Goal: Task Accomplishment & Management: Complete application form

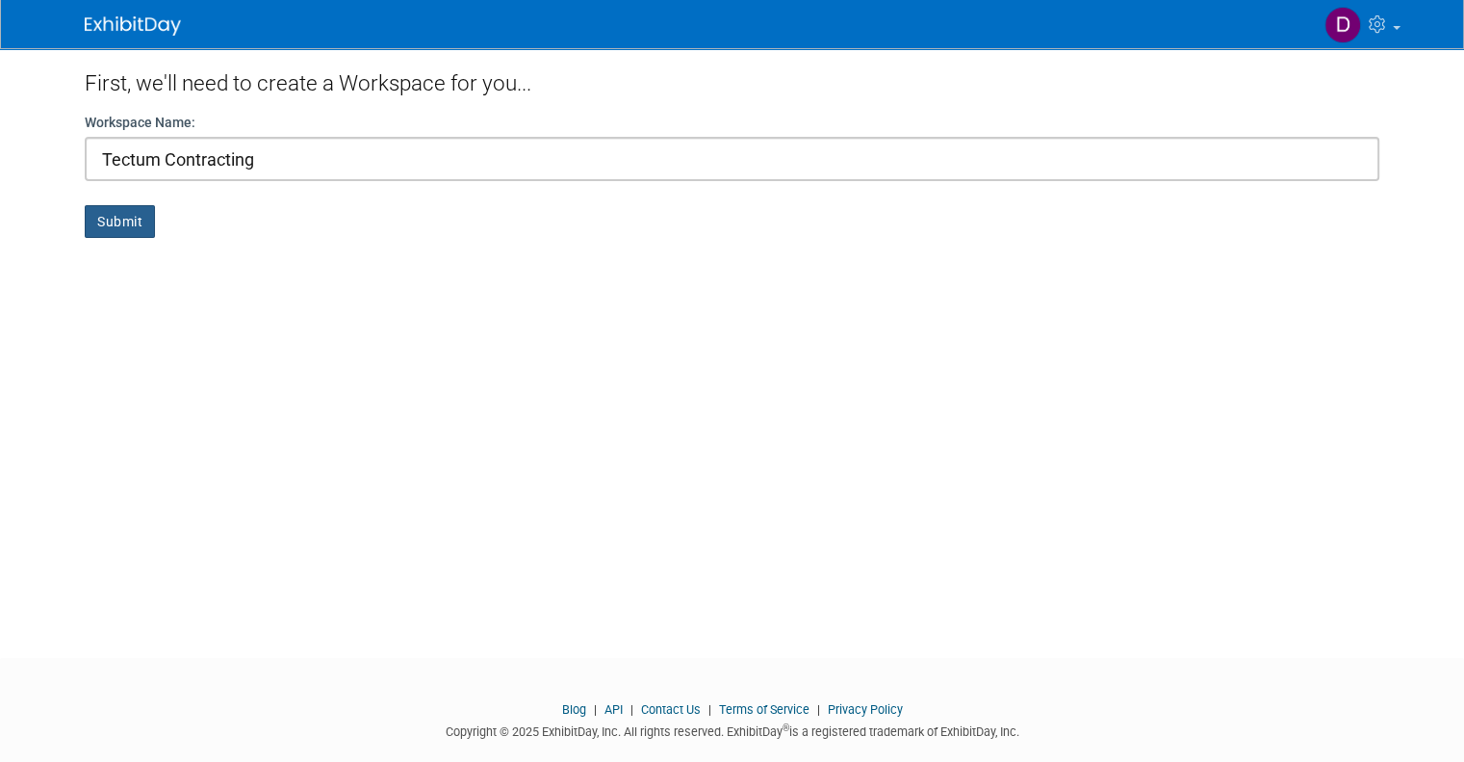
type input "Tectum Contracting"
click at [111, 213] on button "Submit" at bounding box center [120, 221] width 70 height 33
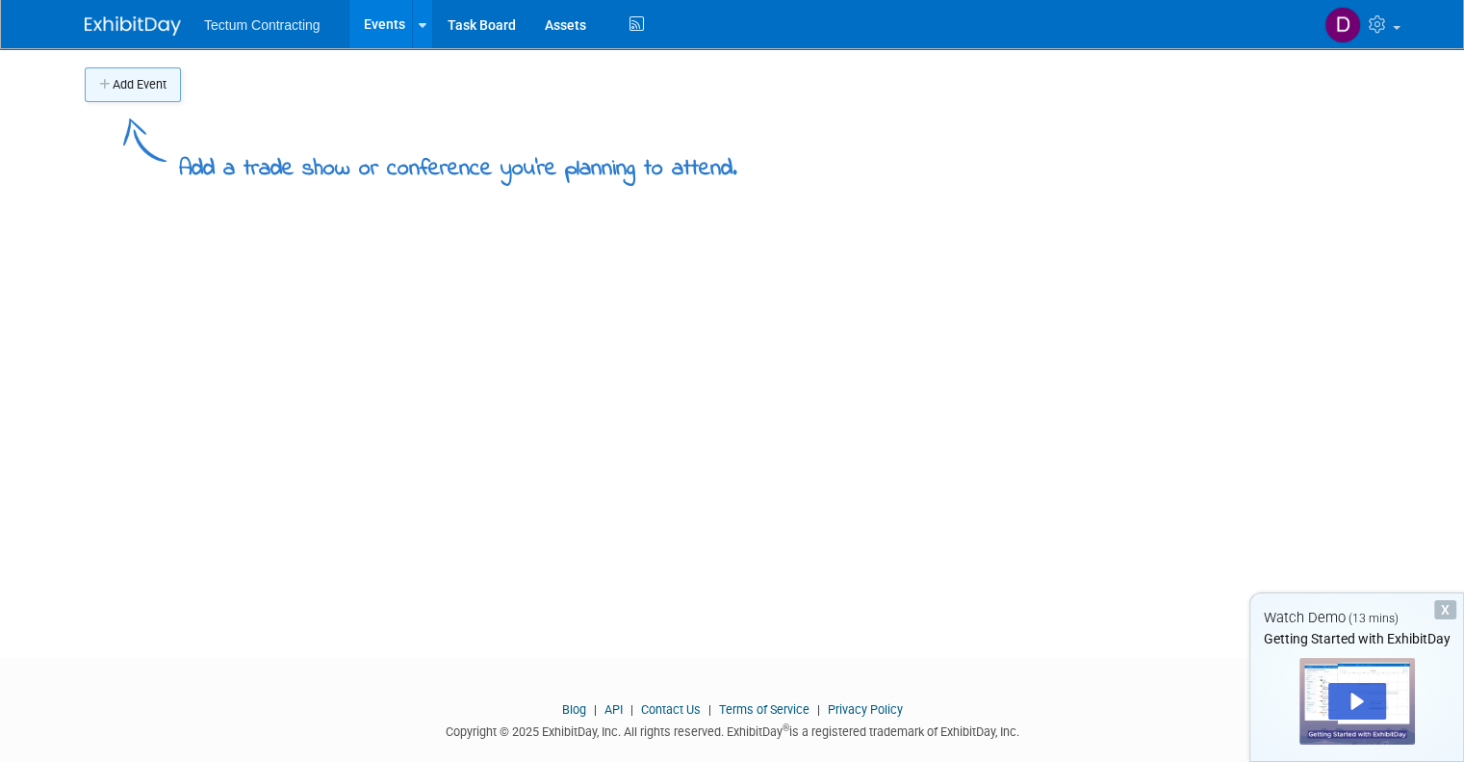
click at [137, 83] on button "Add Event" at bounding box center [133, 84] width 96 height 35
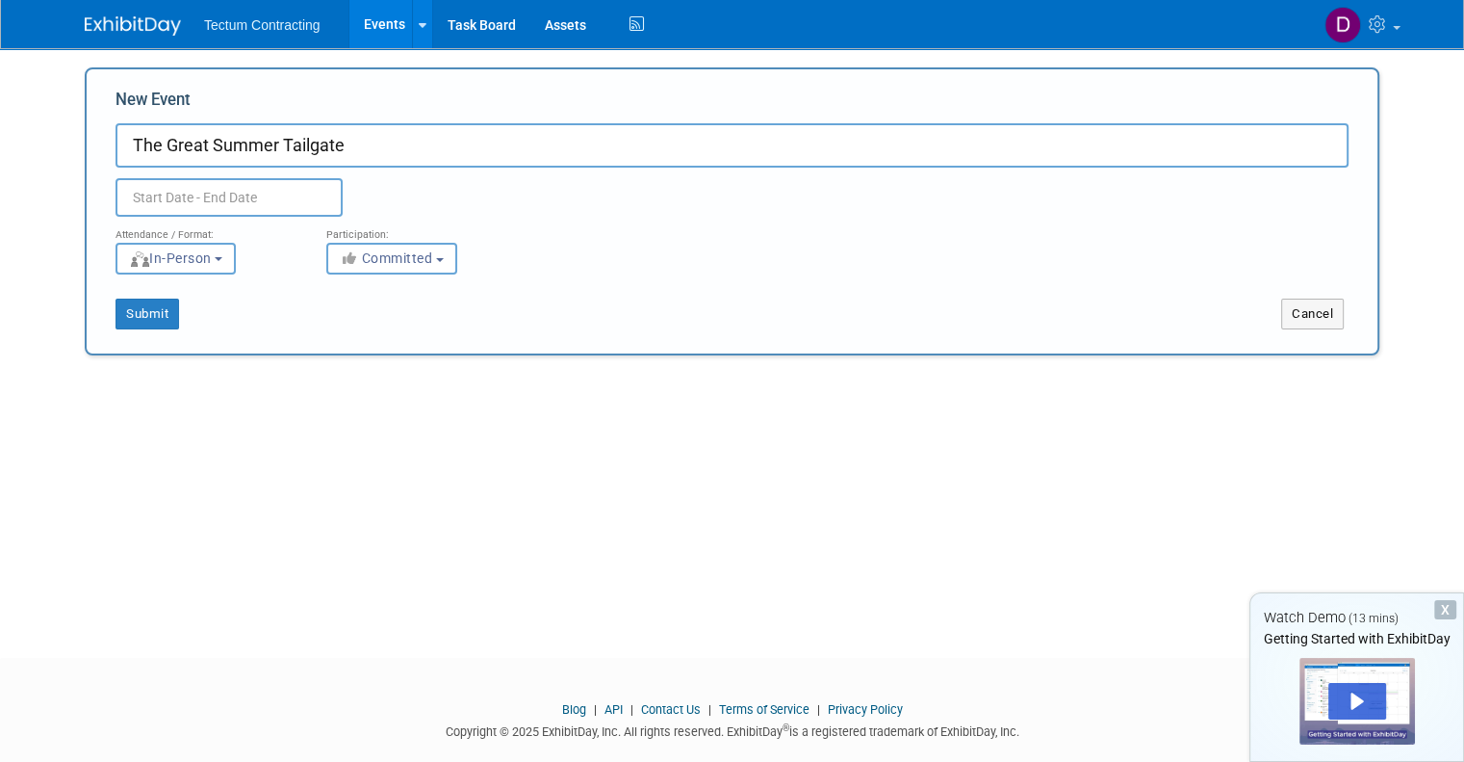
type input "The Great Summer Tailgate"
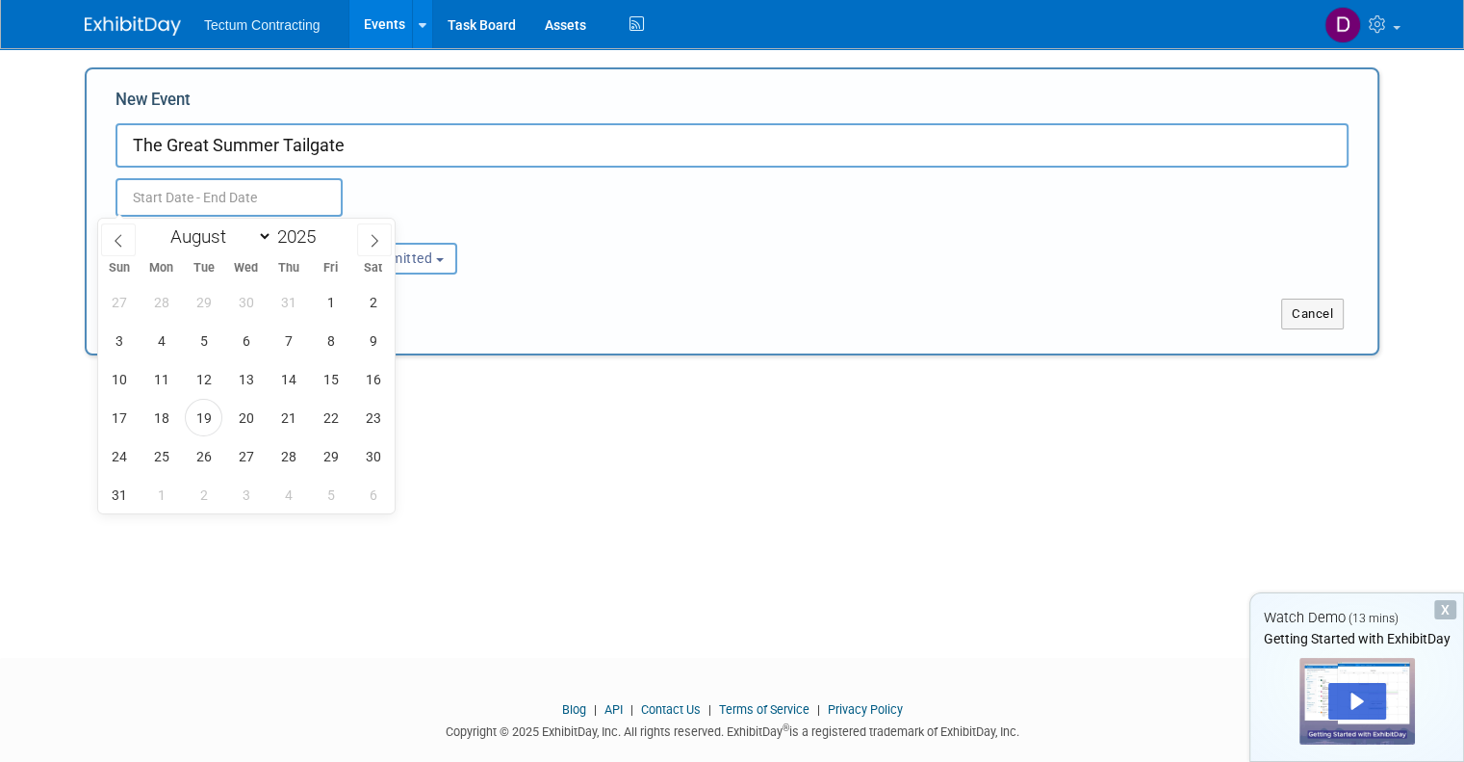
click at [241, 197] on input "text" at bounding box center [229, 197] width 227 height 39
click at [196, 407] on span "19" at bounding box center [204, 418] width 38 height 38
type input "Aug 19, 2025 to Aug 19, 2025"
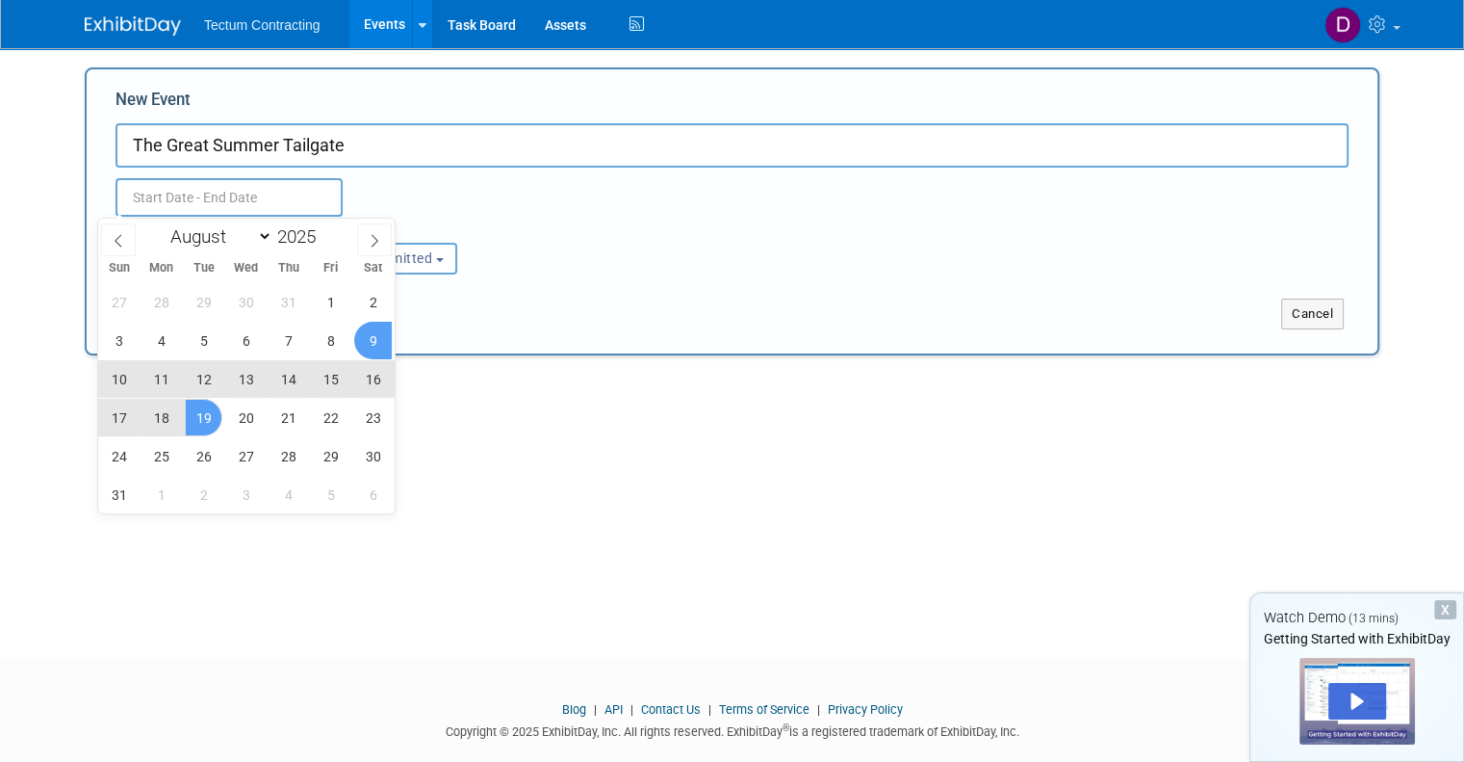
type input "Aug 19, 2025 to Aug 19, 2025"
click at [582, 279] on div "Submit Cancel" at bounding box center [732, 301] width 1262 height 55
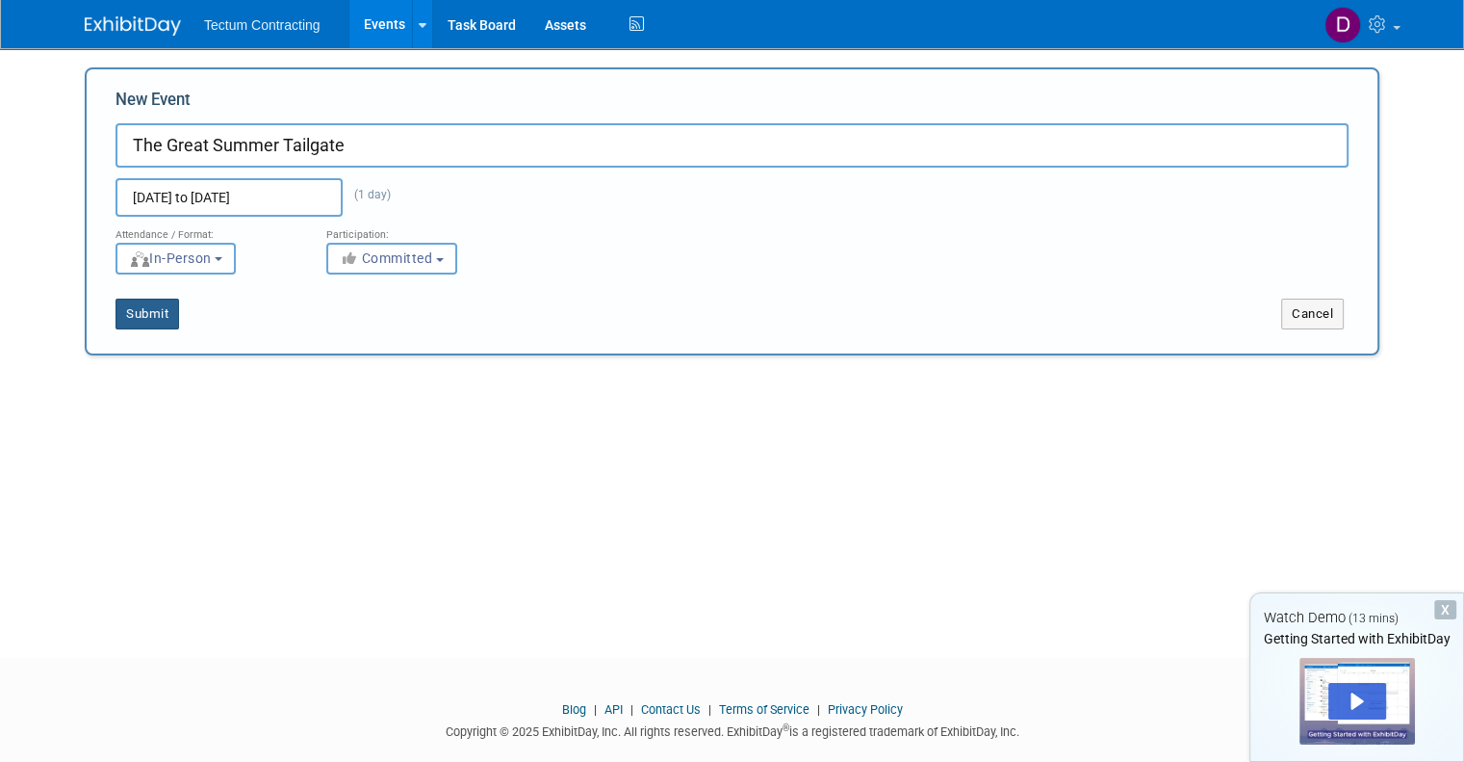
click at [142, 310] on button "Submit" at bounding box center [148, 313] width 64 height 31
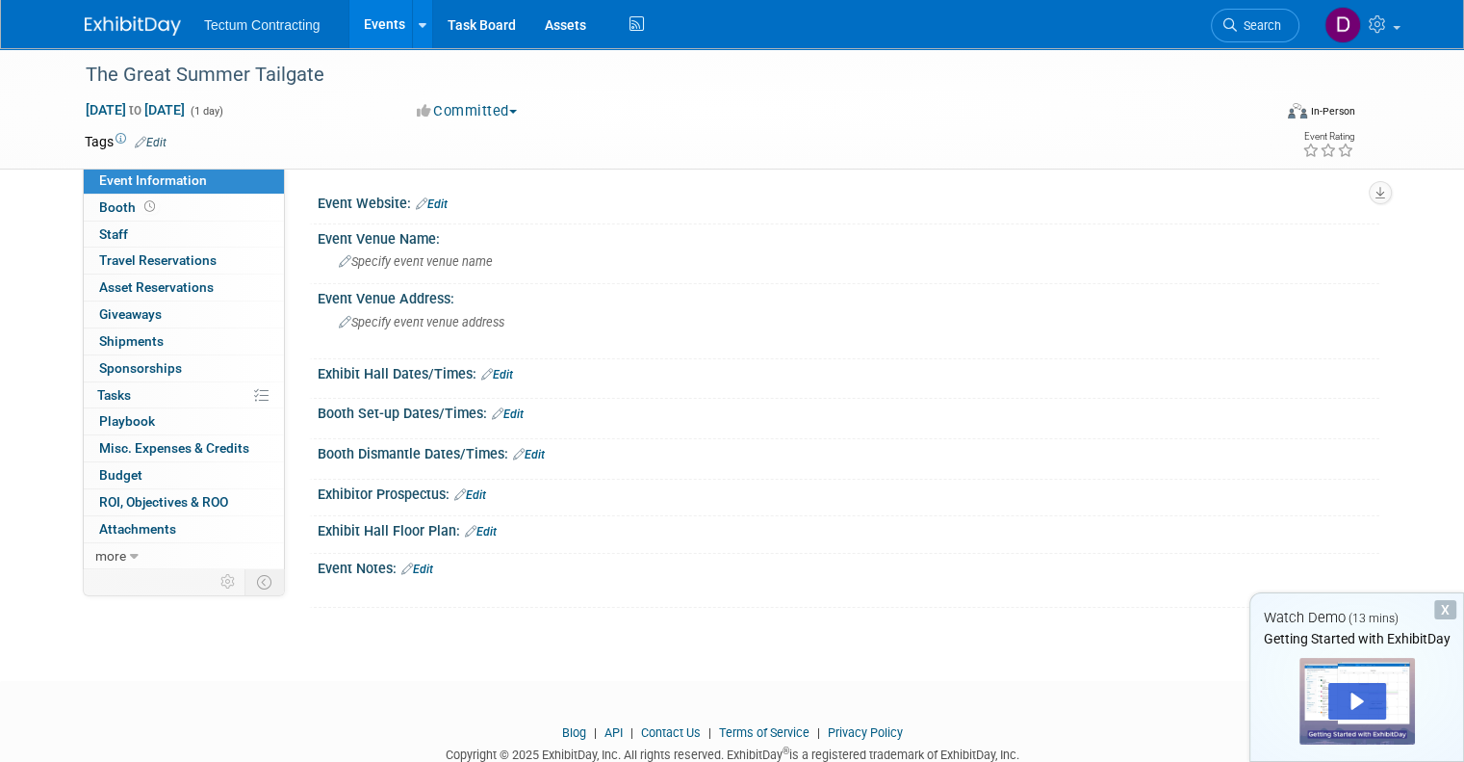
scroll to position [50, 0]
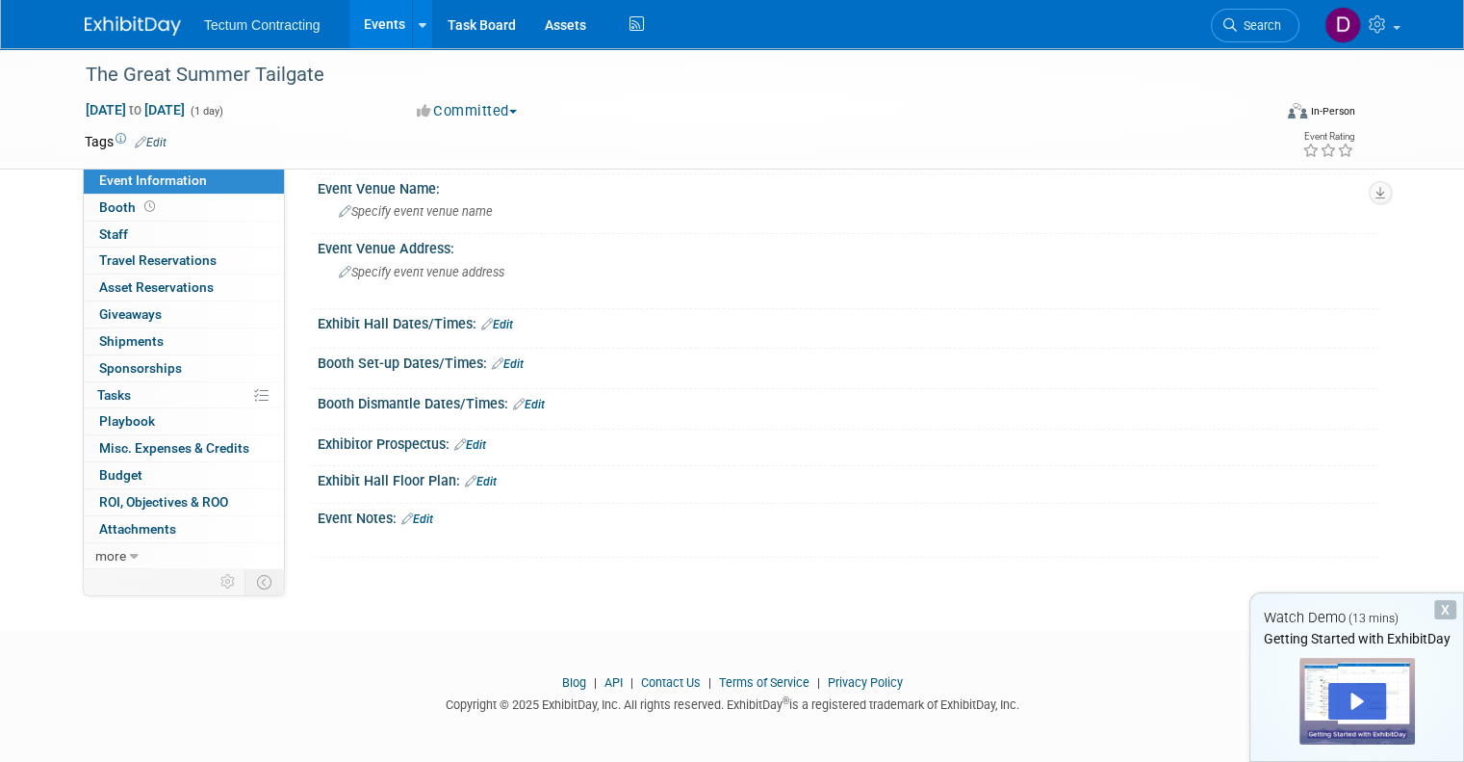
click at [1449, 608] on div "X" at bounding box center [1446, 609] width 22 height 19
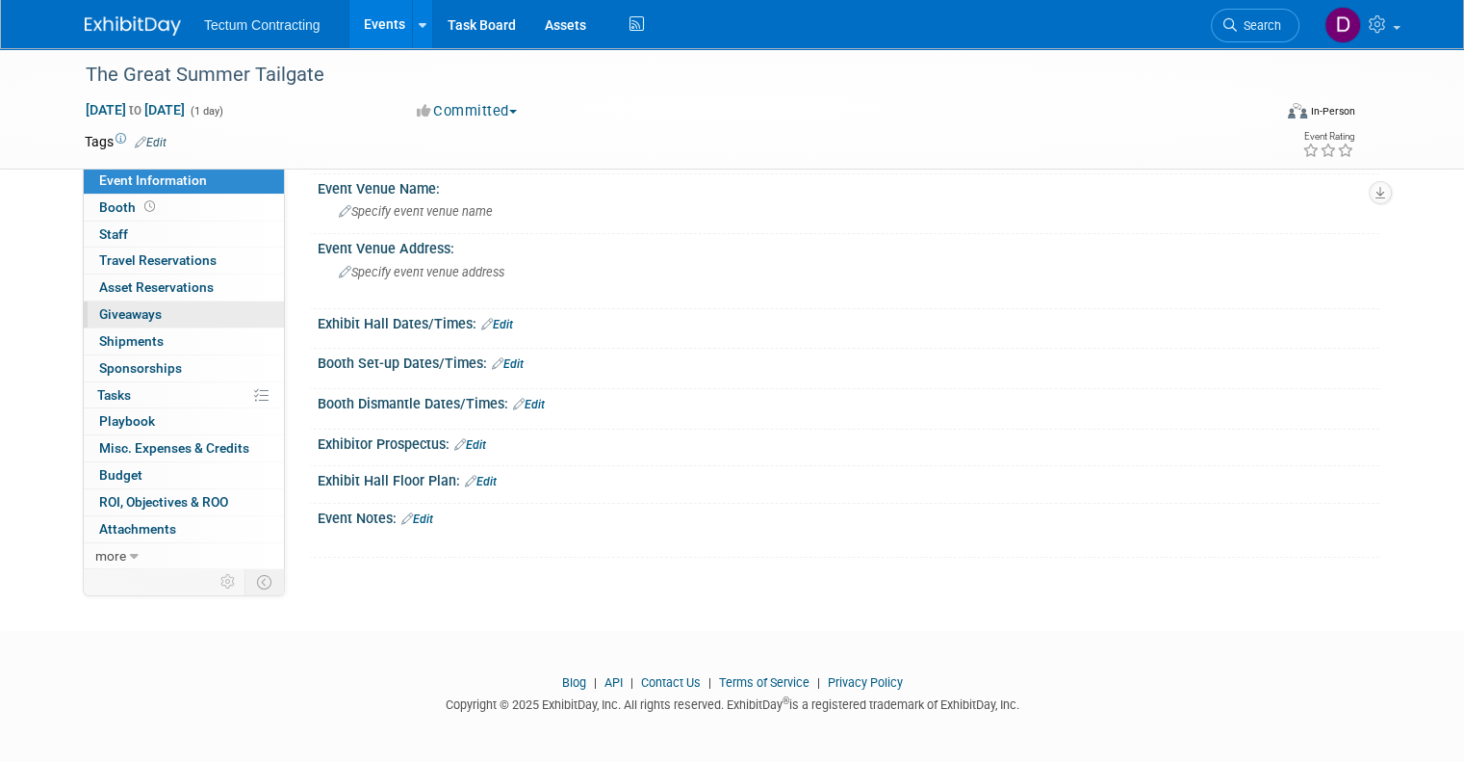
click at [139, 309] on span "Giveaways 0" at bounding box center [130, 313] width 63 height 15
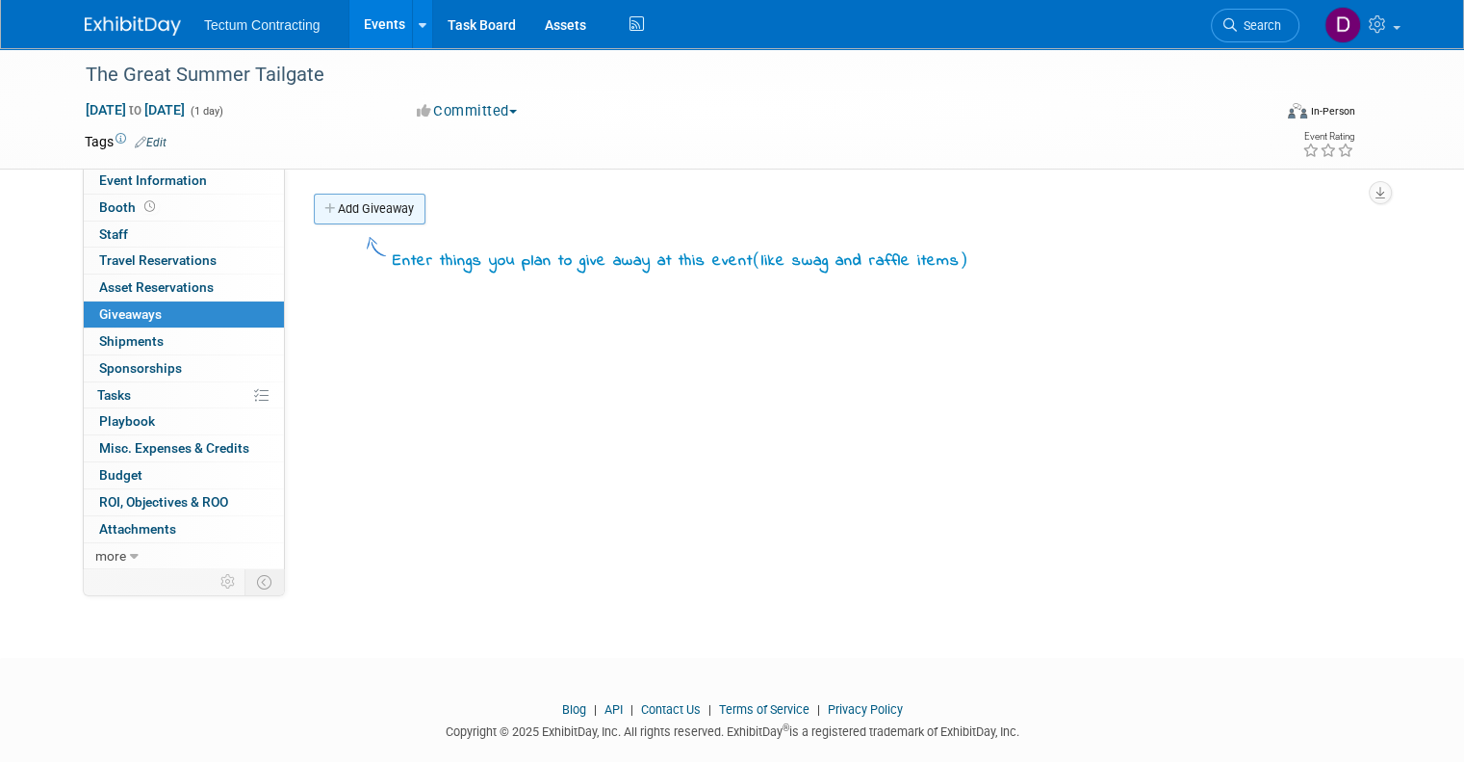
click at [343, 213] on link "Add Giveaway" at bounding box center [370, 209] width 112 height 31
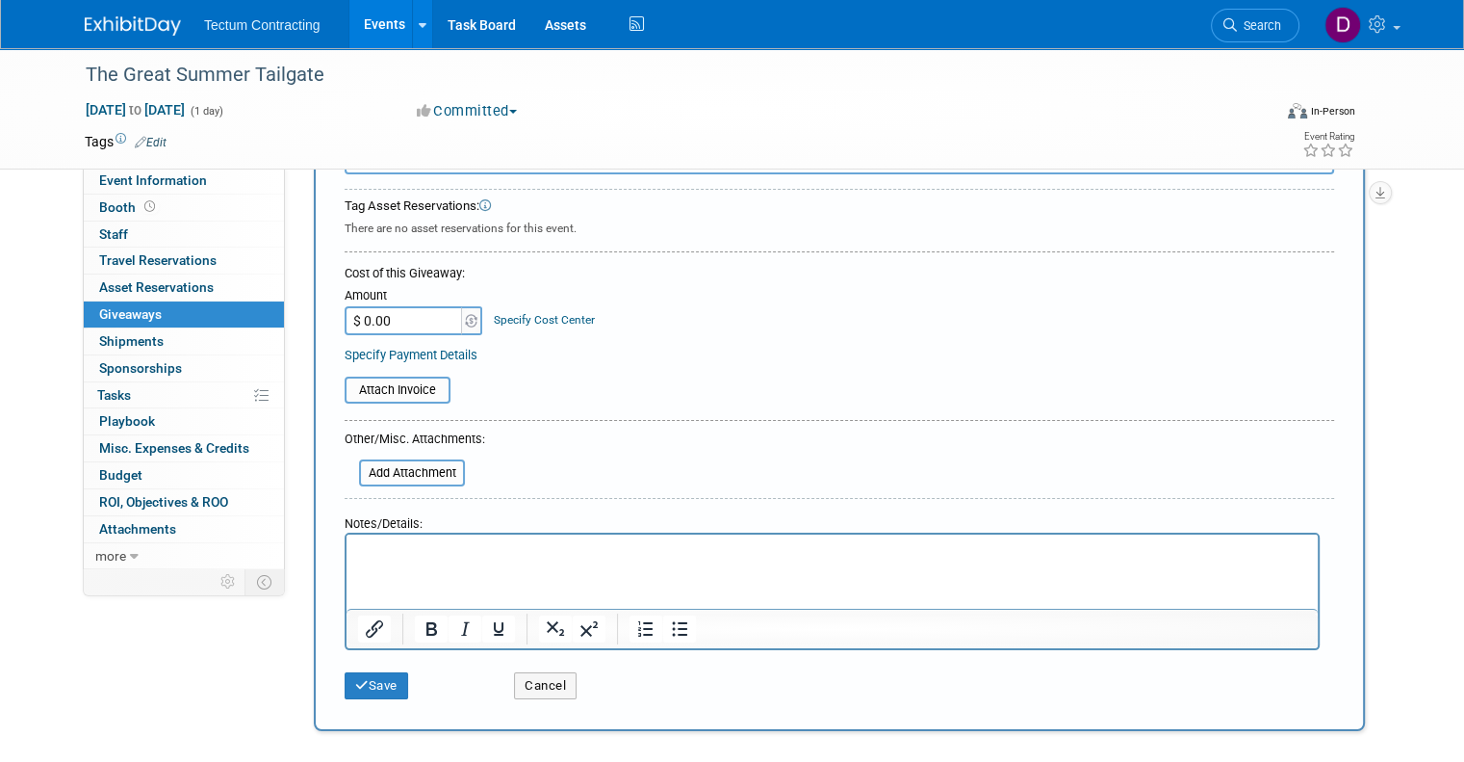
scroll to position [129, 0]
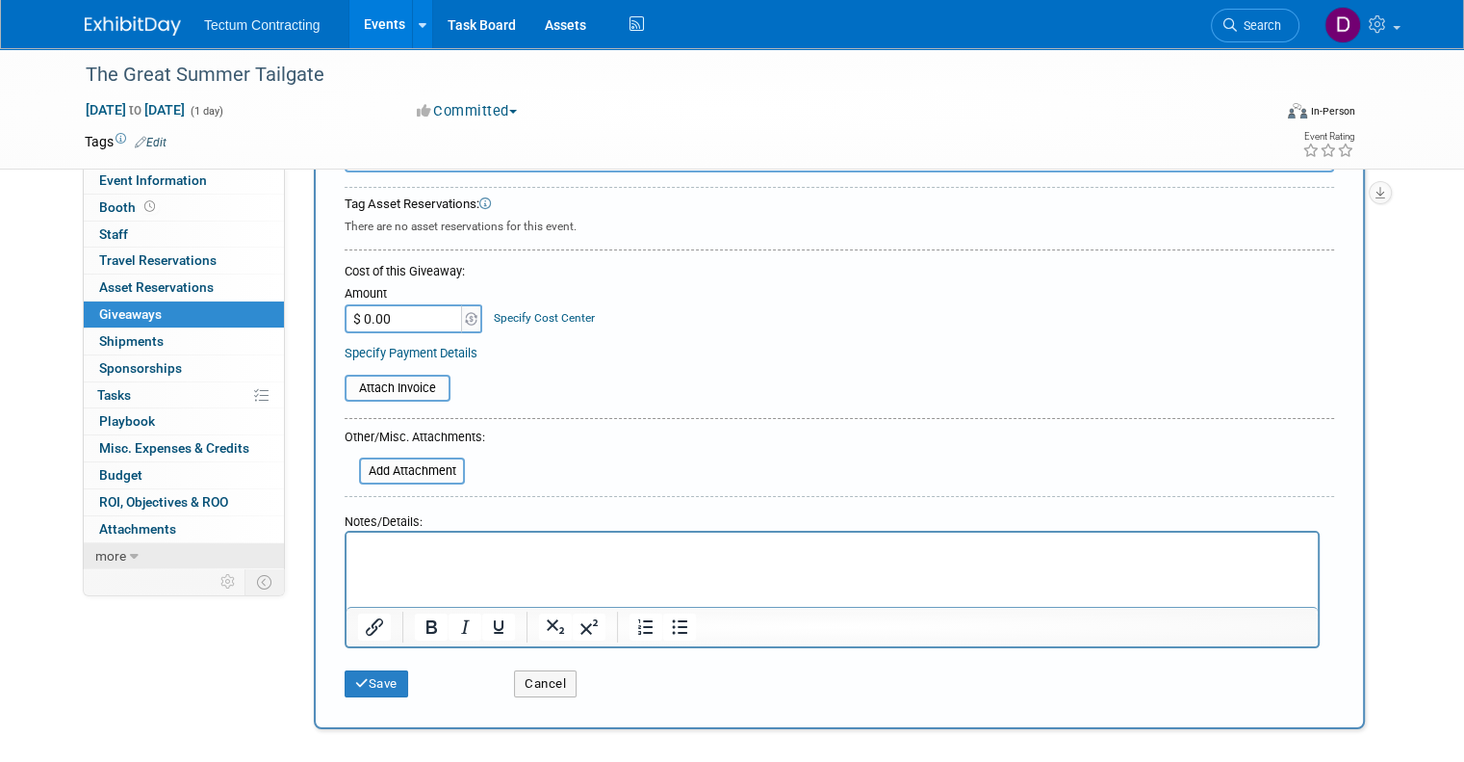
click at [123, 543] on link "more" at bounding box center [184, 556] width 200 height 26
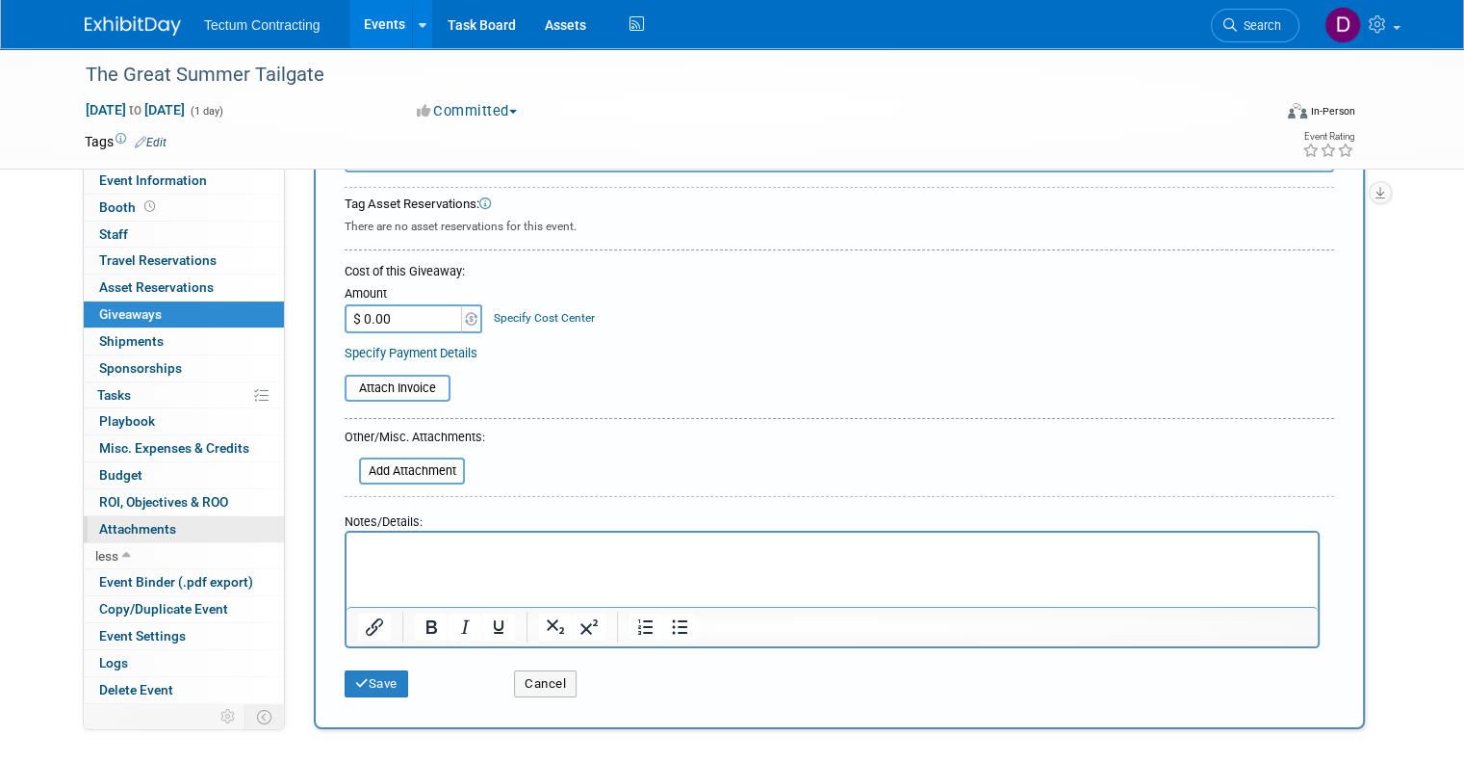
click at [119, 526] on span "Attachments 0" at bounding box center [137, 528] width 77 height 15
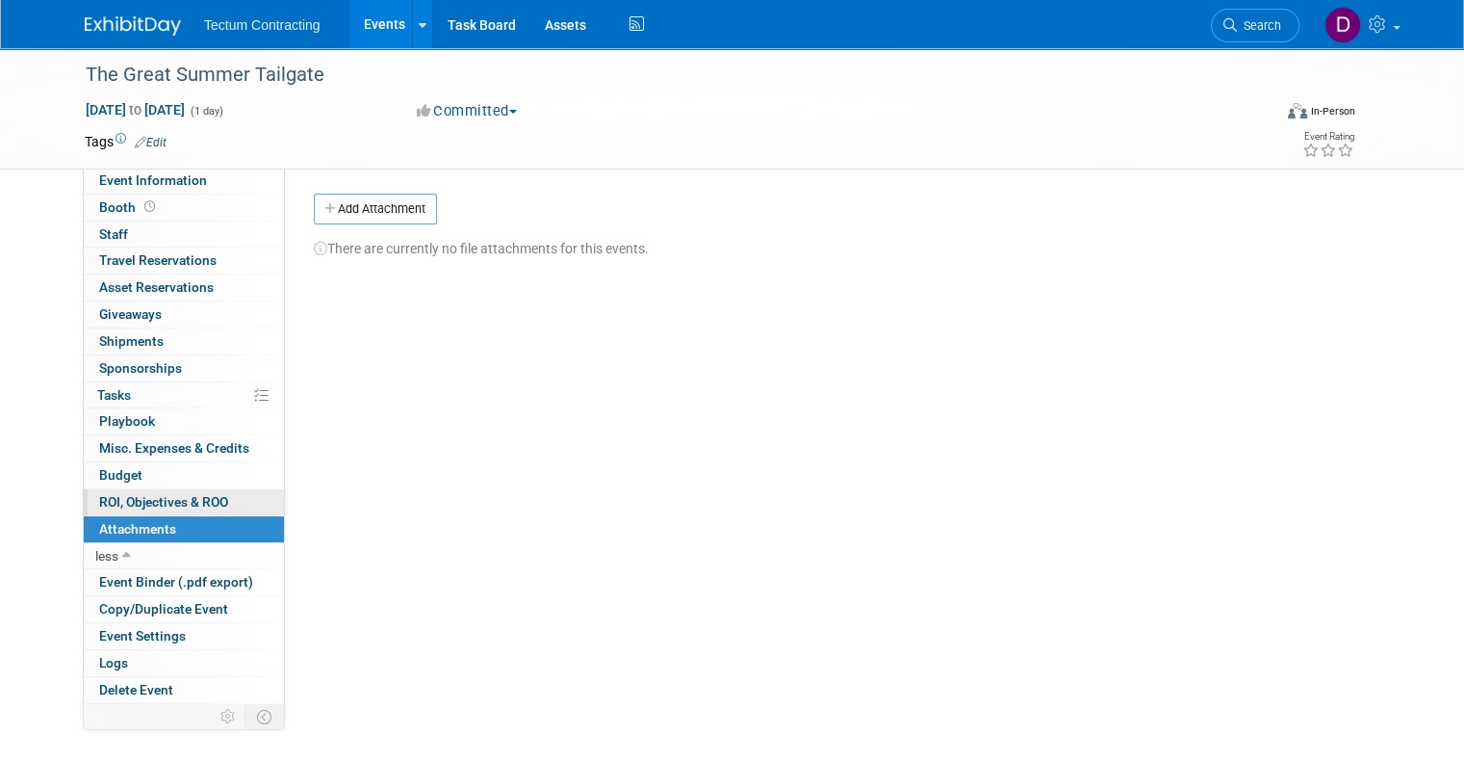
click at [119, 496] on span "ROI, Objectives & ROO 0" at bounding box center [163, 501] width 129 height 15
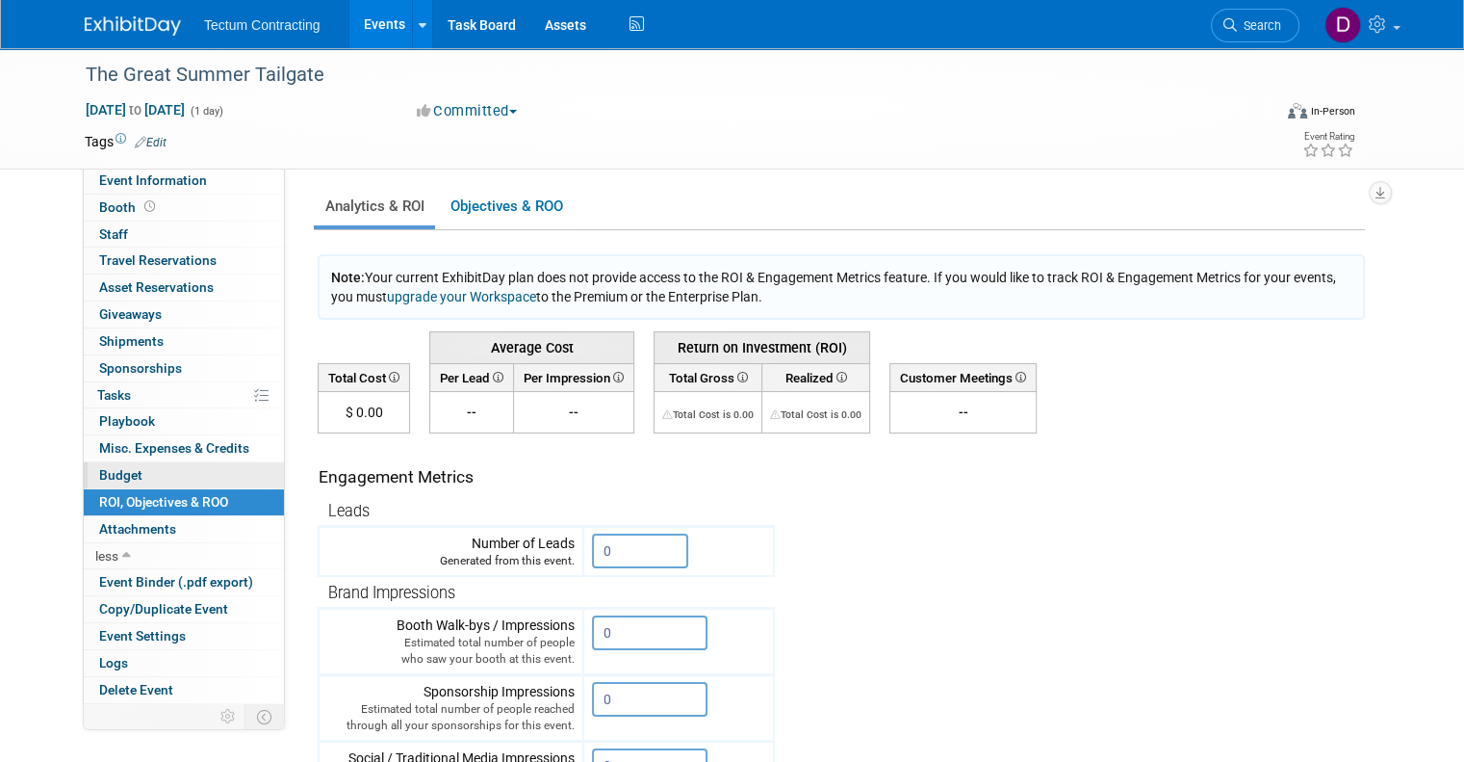
click at [116, 473] on span "Budget" at bounding box center [120, 474] width 43 height 15
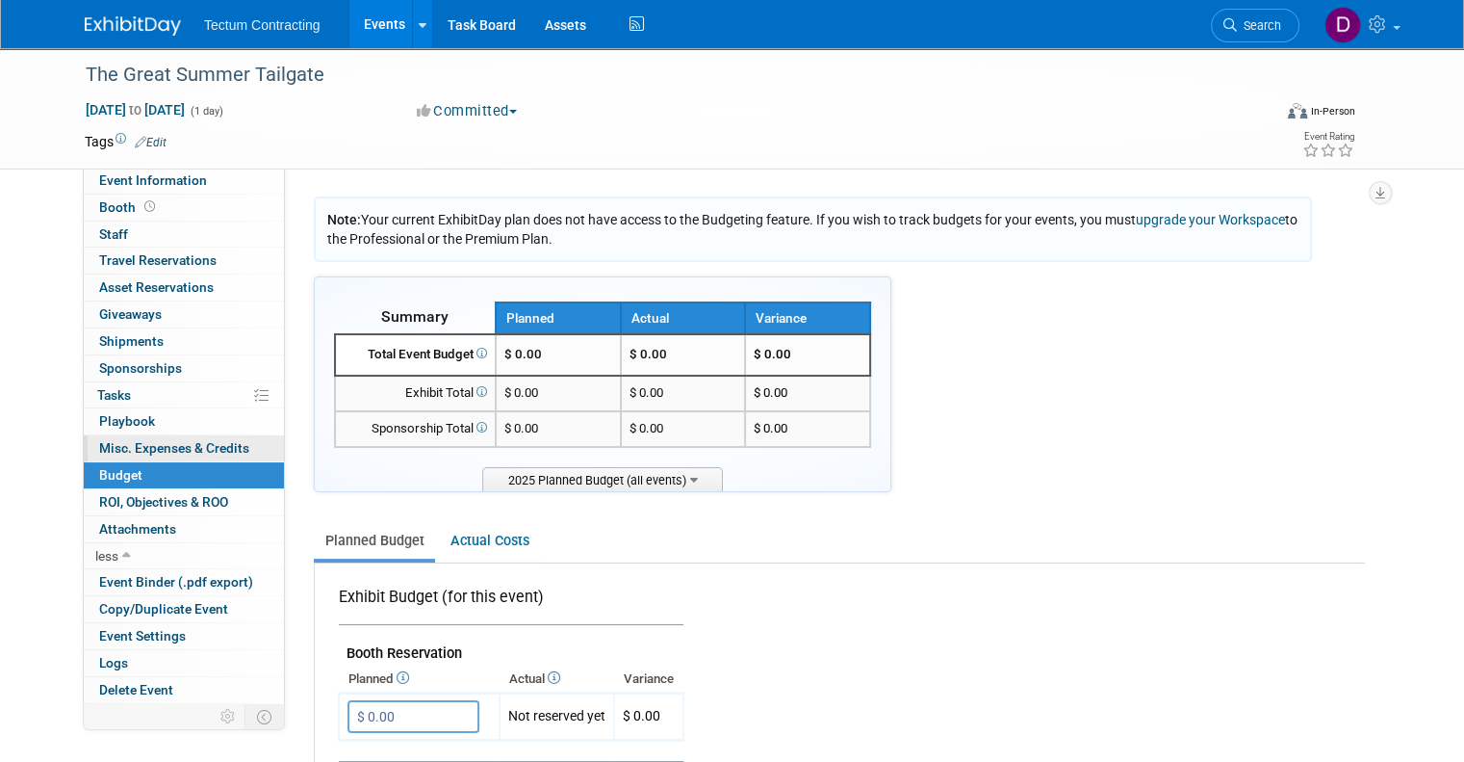
click at [133, 447] on span "Misc. Expenses & Credits 0" at bounding box center [174, 447] width 150 height 15
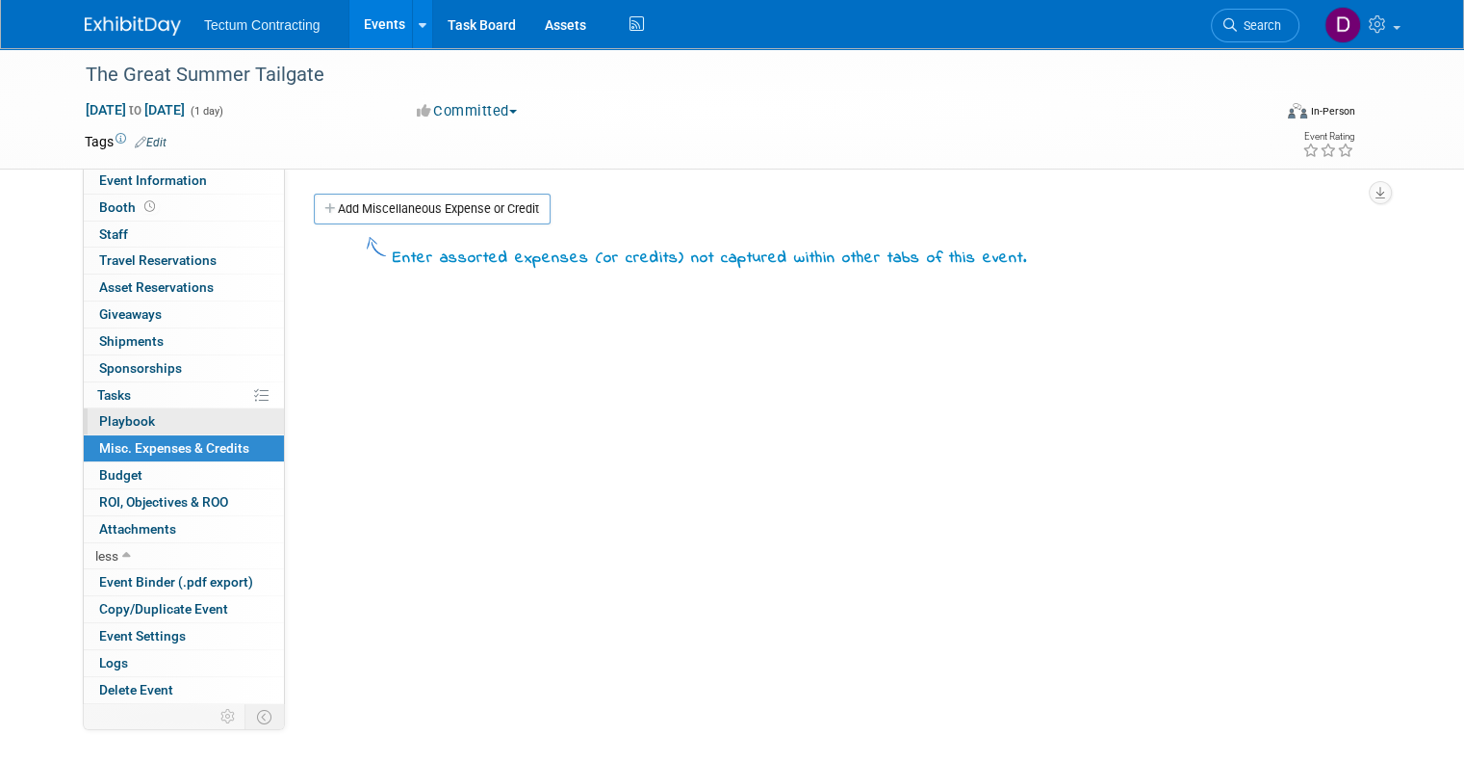
click at [127, 408] on link "0 Playbook 0" at bounding box center [184, 421] width 200 height 26
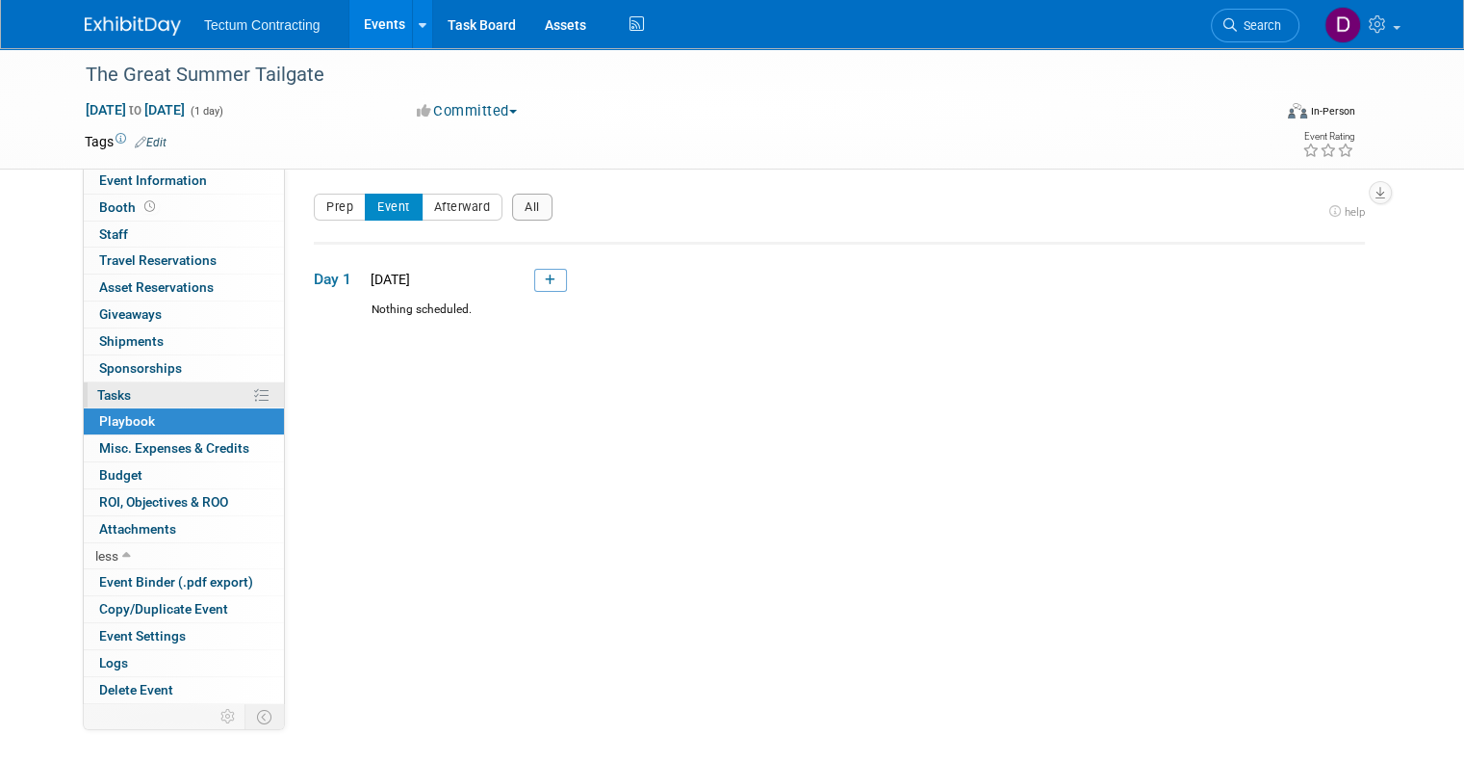
click at [127, 396] on link "0% Tasks 0%" at bounding box center [184, 395] width 200 height 26
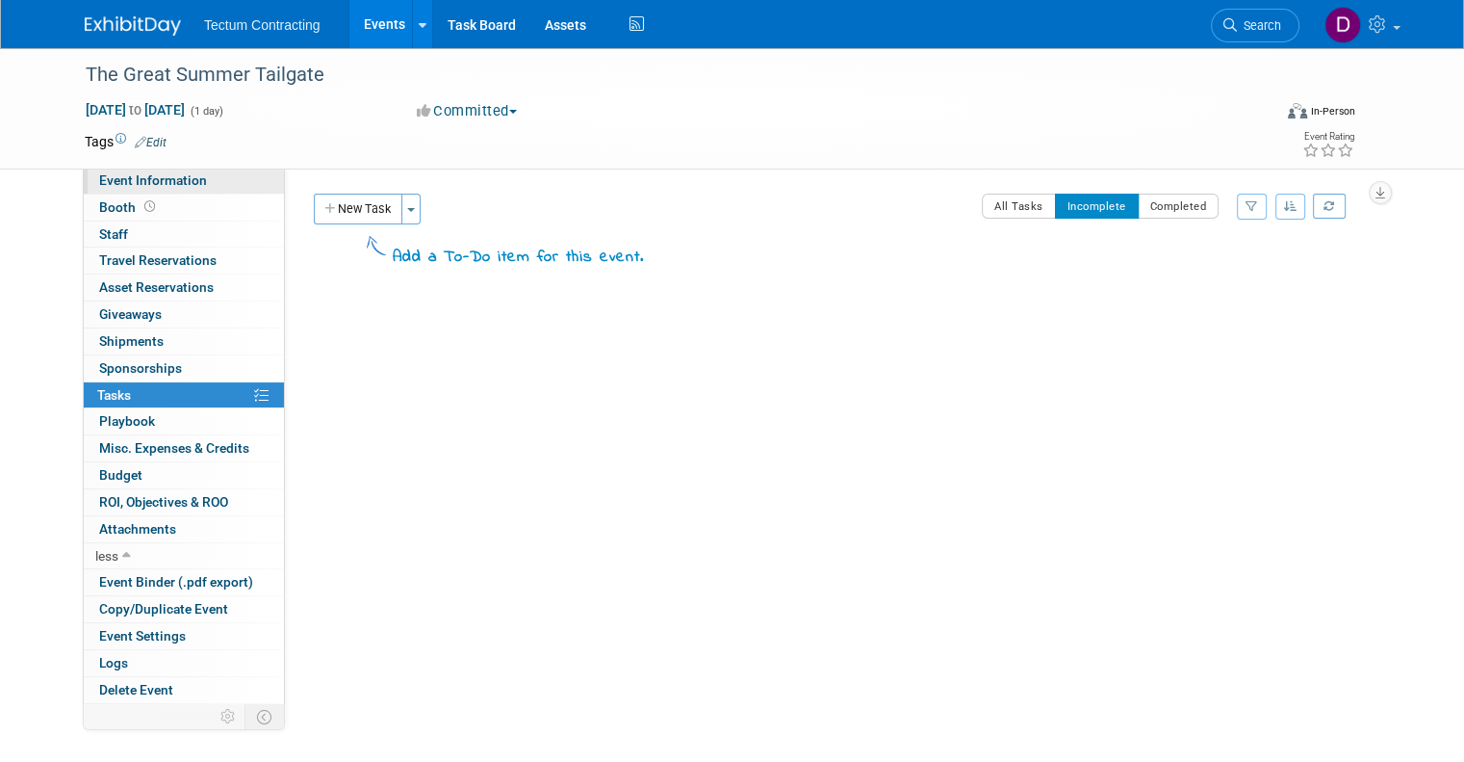
click at [154, 176] on span "Event Information" at bounding box center [153, 179] width 108 height 15
